Goal: Task Accomplishment & Management: Manage account settings

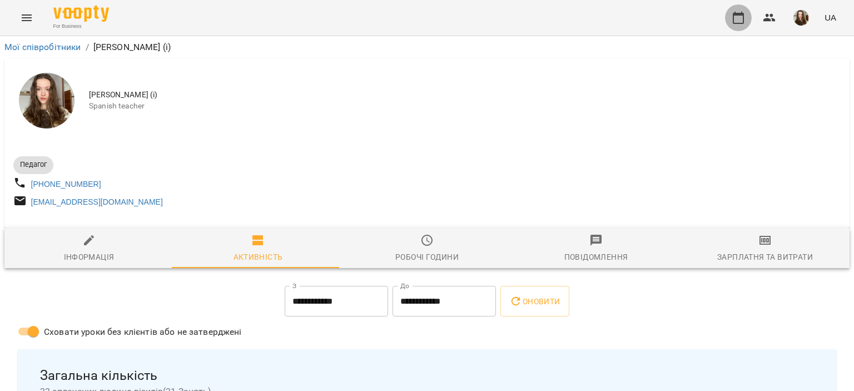
click at [732, 17] on icon "button" at bounding box center [738, 17] width 13 height 13
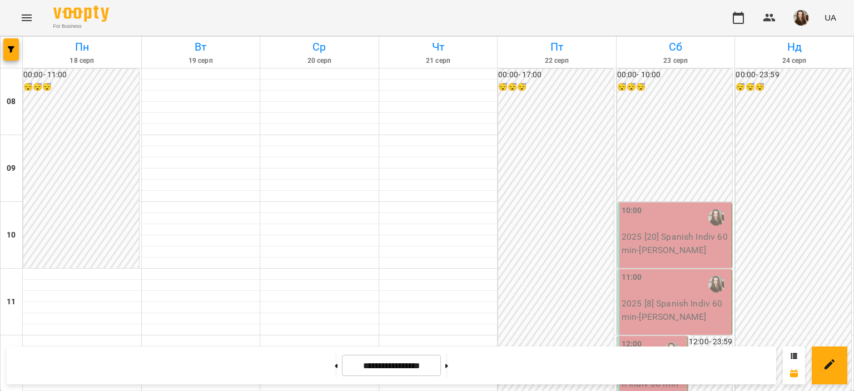
scroll to position [460, 0]
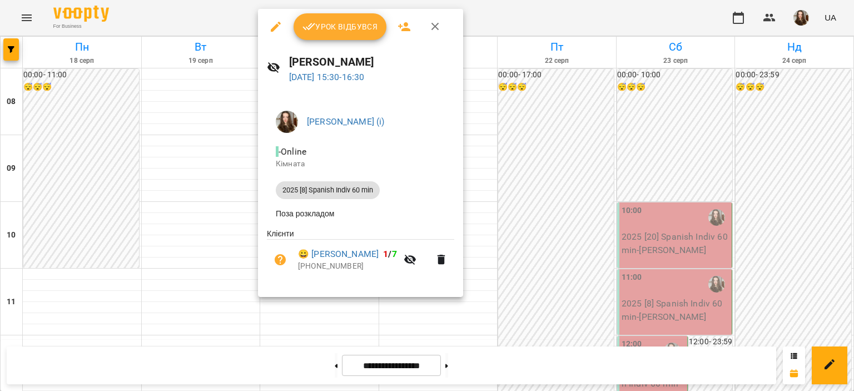
click at [496, 136] on div at bounding box center [427, 195] width 854 height 391
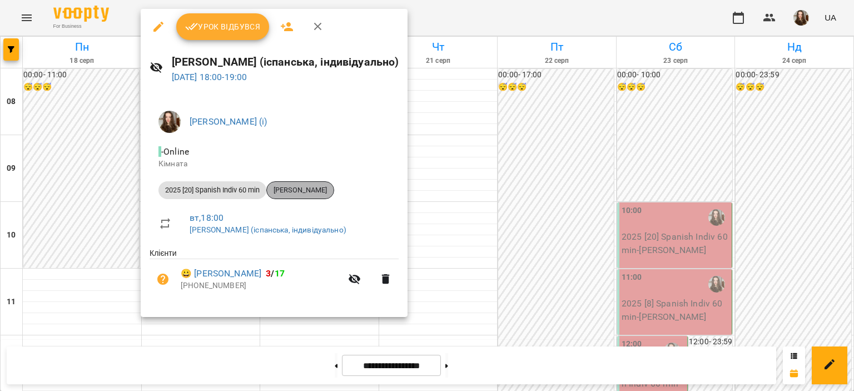
click at [334, 191] on span "[PERSON_NAME]" at bounding box center [300, 190] width 67 height 10
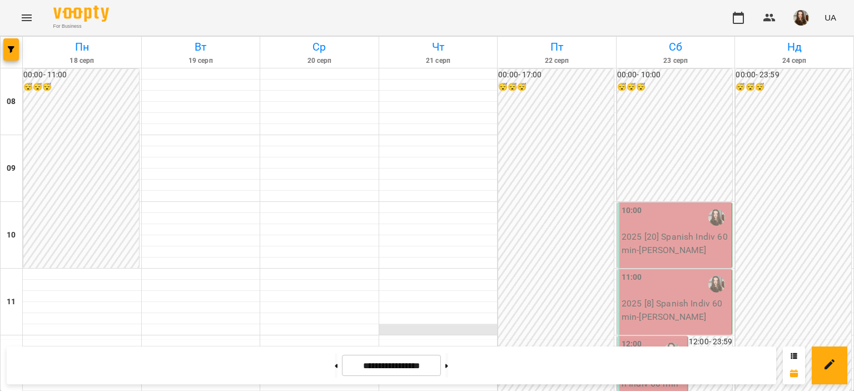
scroll to position [504, 0]
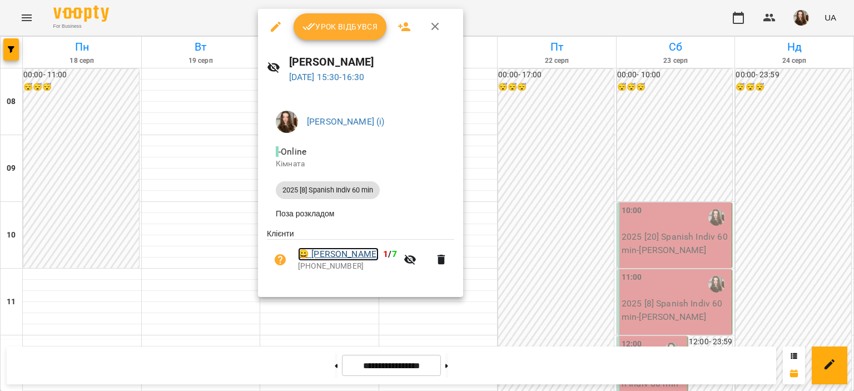
click at [340, 254] on link "😀 [PERSON_NAME]" at bounding box center [338, 253] width 81 height 13
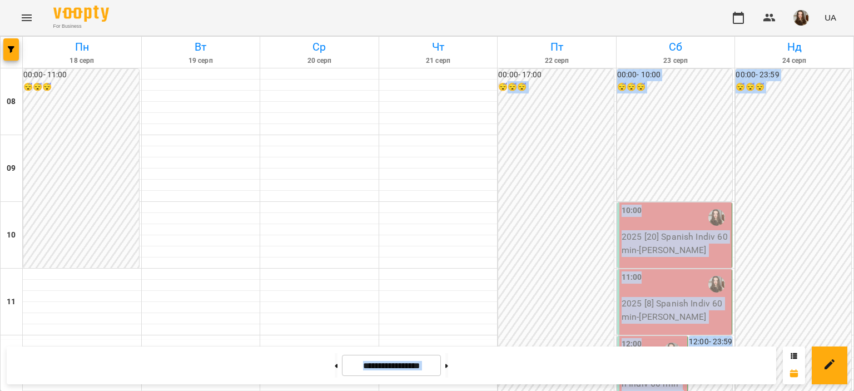
scroll to position [236, 0]
drag, startPoint x: 506, startPoint y: 262, endPoint x: 461, endPoint y: 368, distance: 115.0
click at [448, 368] on button at bounding box center [446, 365] width 3 height 24
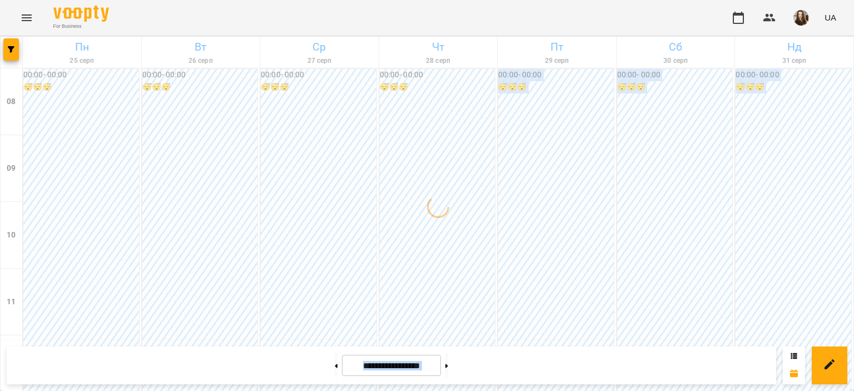
scroll to position [309, 0]
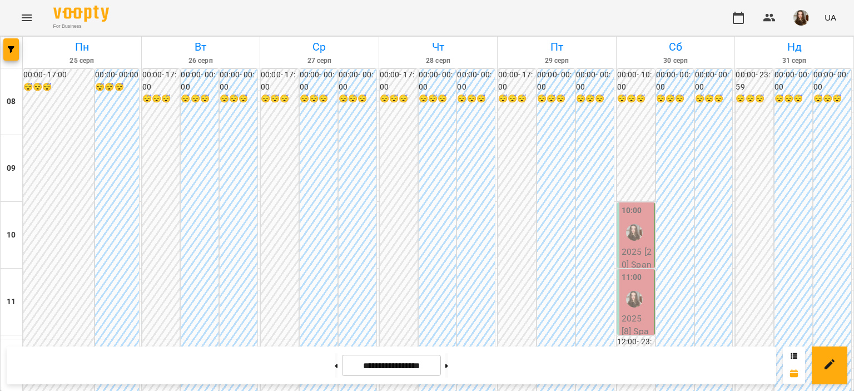
click at [489, 31] on div "For Business UA" at bounding box center [427, 18] width 854 height 36
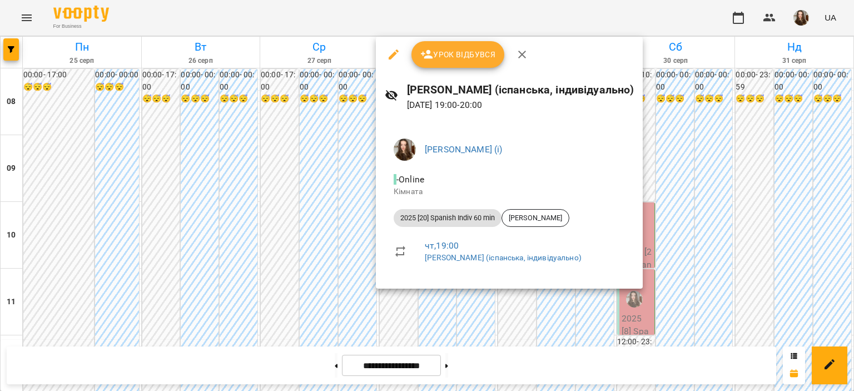
click at [420, 317] on div at bounding box center [427, 195] width 854 height 391
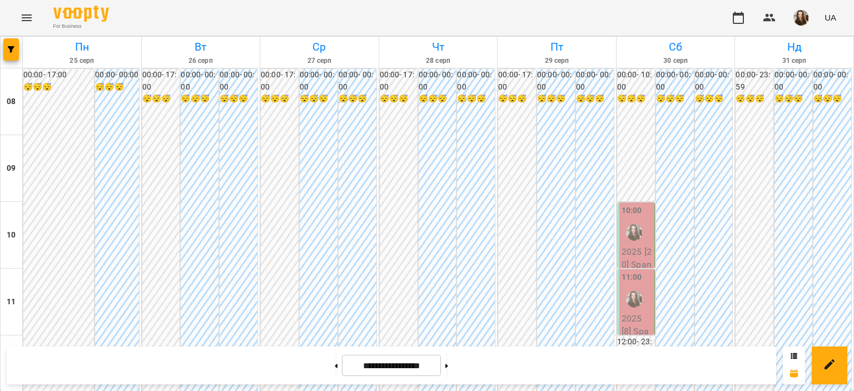
scroll to position [503, 0]
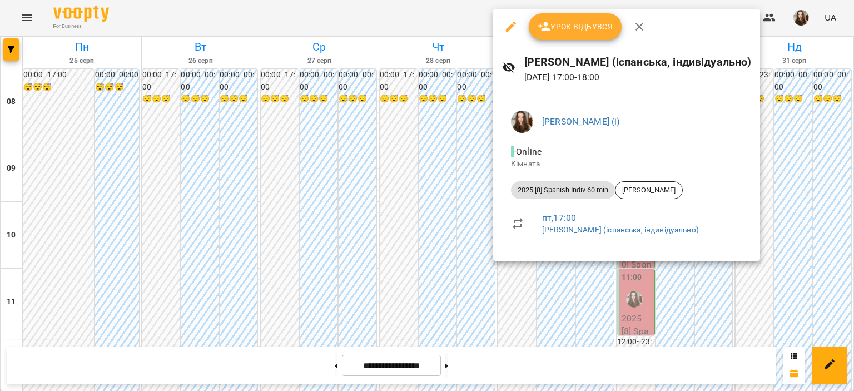
click at [519, 296] on div at bounding box center [427, 195] width 854 height 391
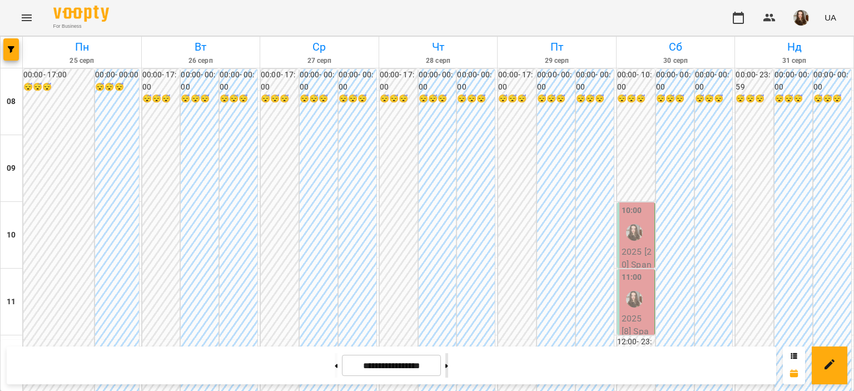
click at [448, 371] on button at bounding box center [446, 365] width 3 height 24
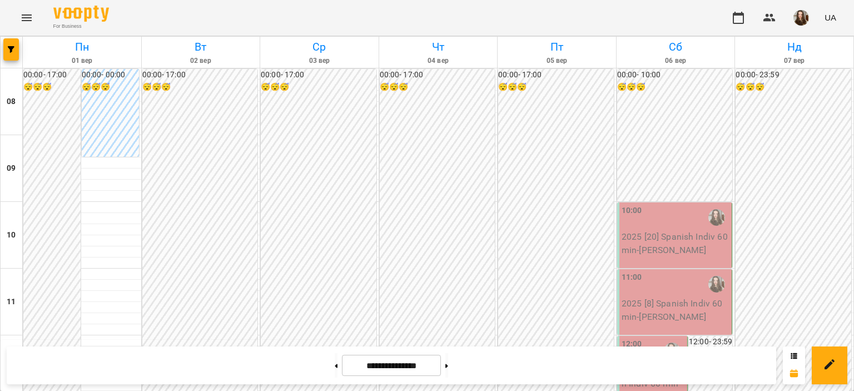
scroll to position [556, 0]
click at [448, 369] on button at bounding box center [446, 365] width 3 height 24
type input "**********"
